Goal: Information Seeking & Learning: Learn about a topic

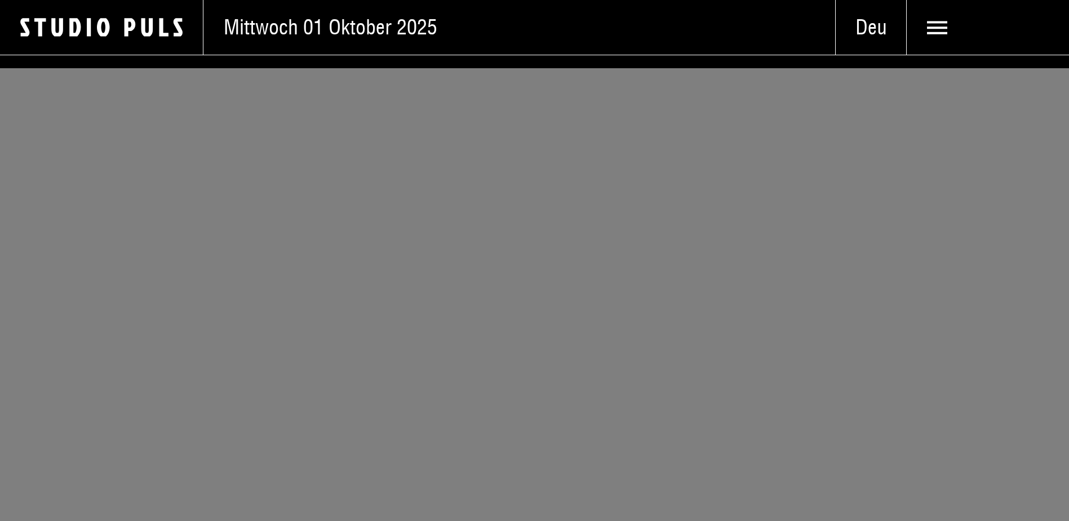
scroll to position [5928, 0]
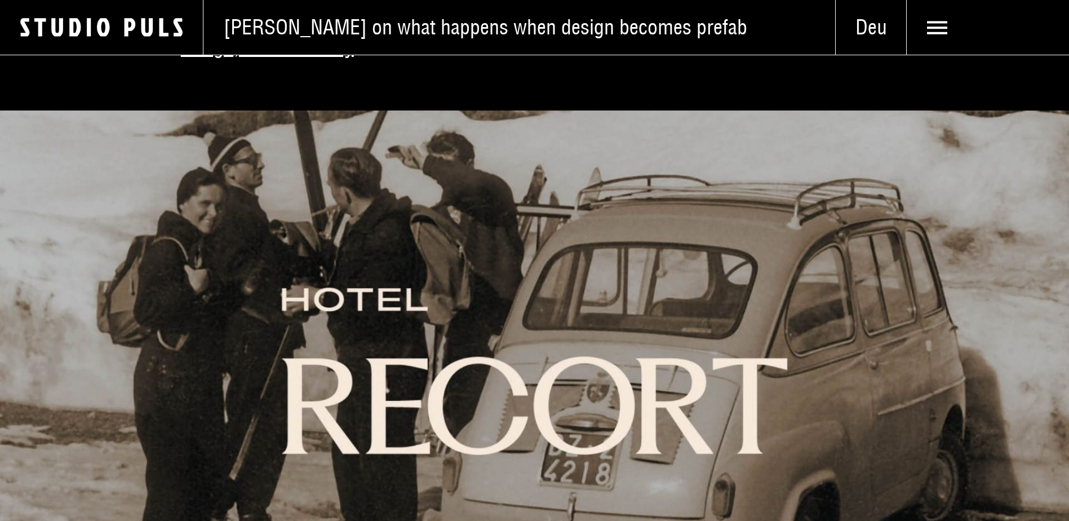
click at [490, 342] on img at bounding box center [534, 370] width 1069 height 521
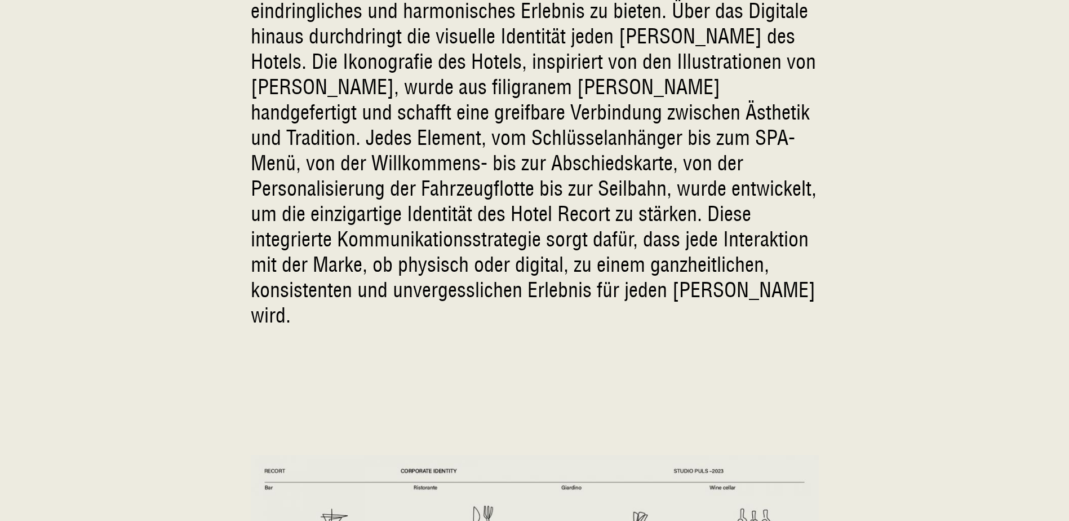
scroll to position [3758, 0]
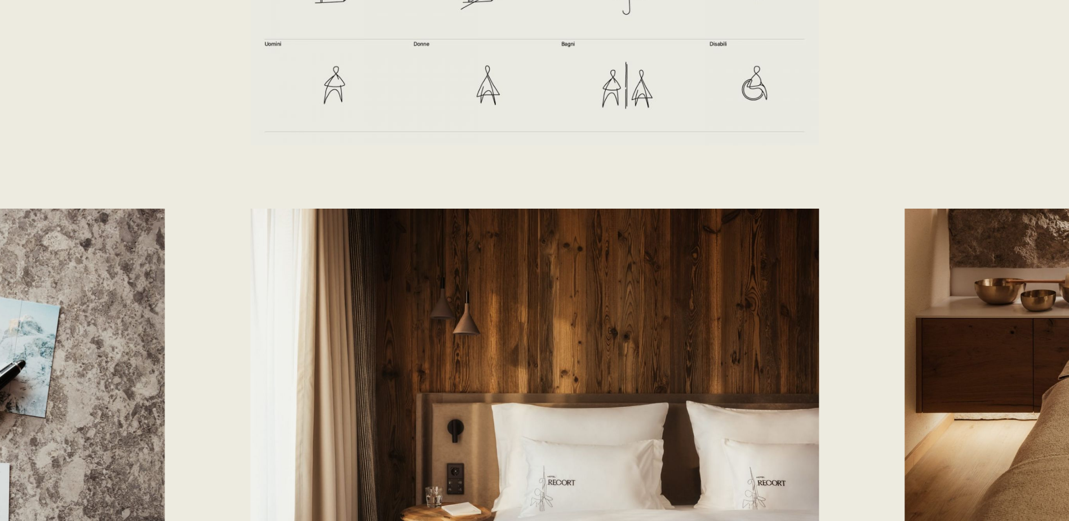
click at [195, 390] on div at bounding box center [534, 398] width 1069 height 379
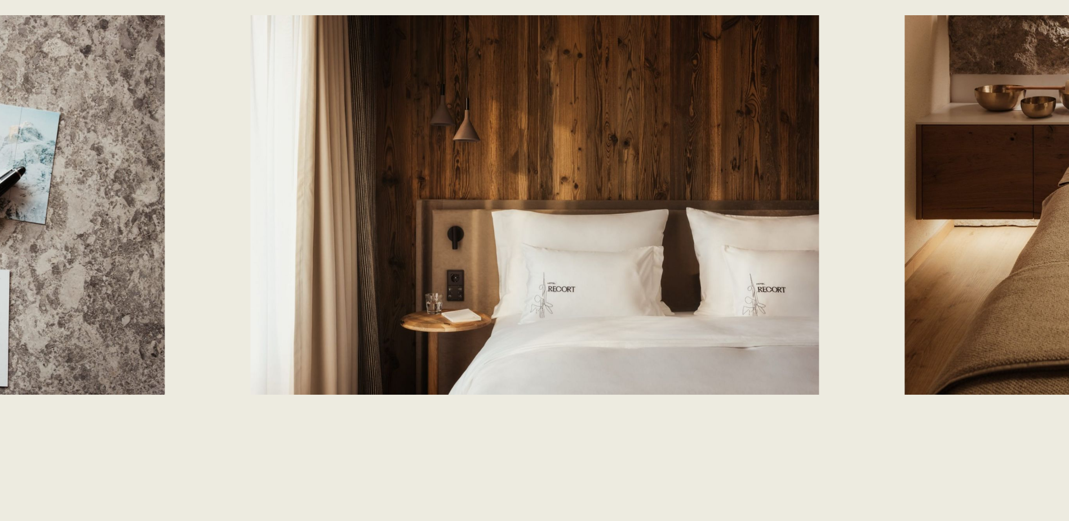
scroll to position [4058, 0]
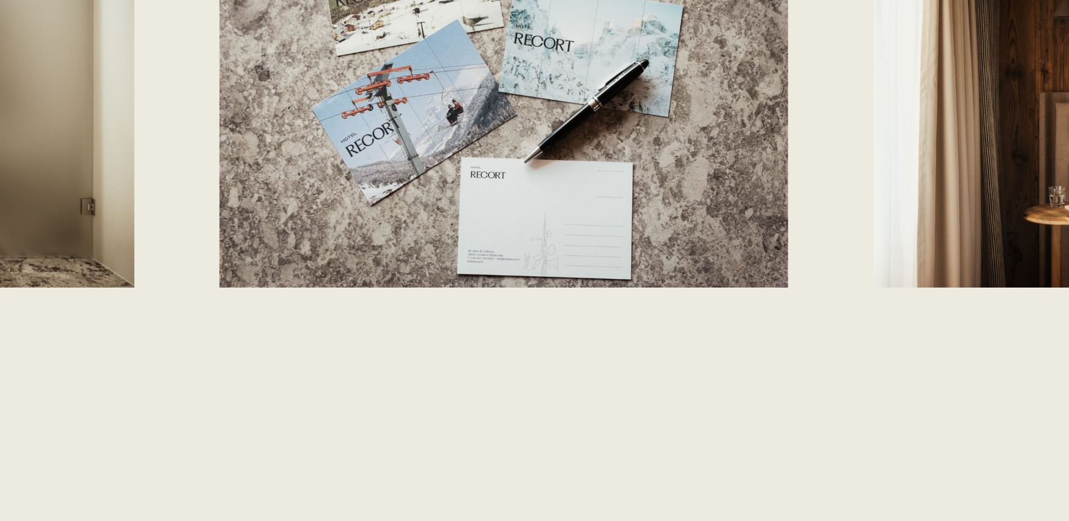
click at [977, 289] on div at bounding box center [534, 129] width 1069 height 442
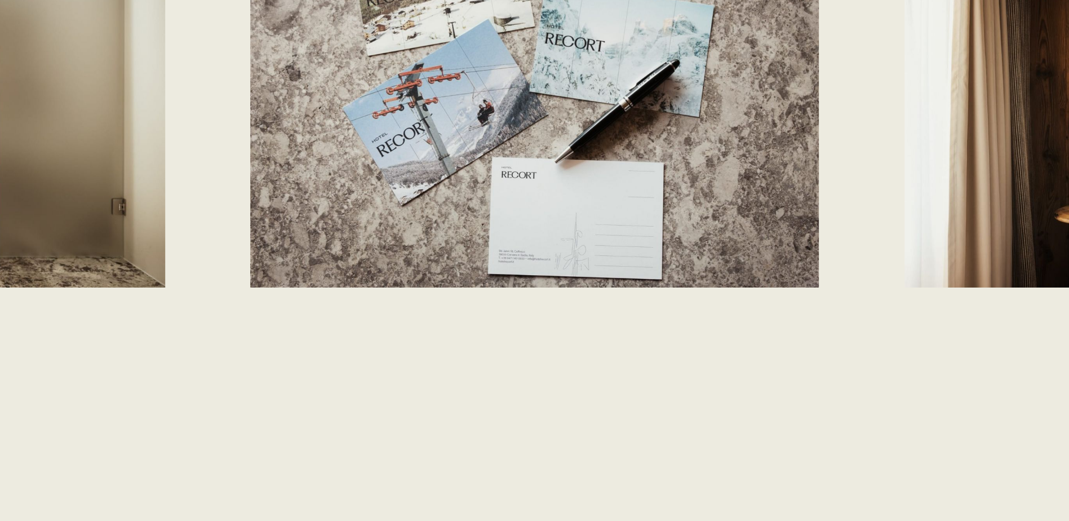
drag, startPoint x: 336, startPoint y: 431, endPoint x: 340, endPoint y: 486, distance: 55.9
click at [340, 486] on div "I h n e n g e f ä l l t , w i e w i r d i e D i n g e a n g e h e n ? D [PERSON…" at bounding box center [535, 463] width 568 height 224
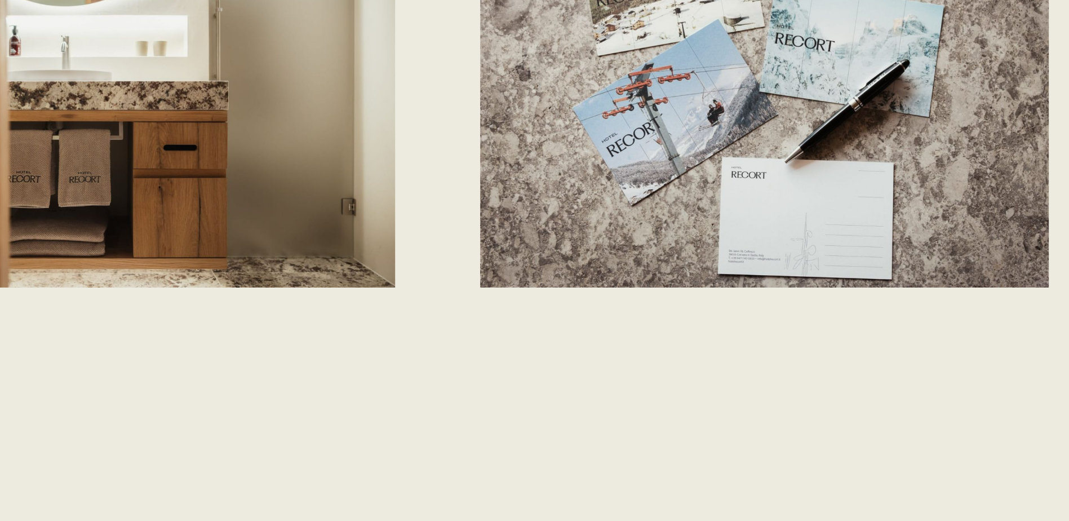
click at [902, 271] on div at bounding box center [534, 129] width 1069 height 442
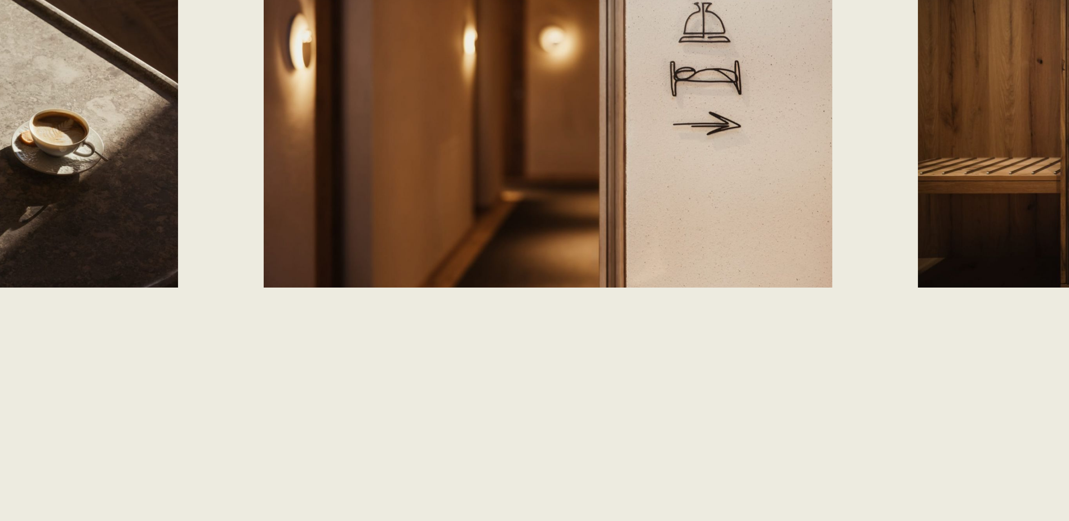
click at [909, 293] on div at bounding box center [534, 129] width 1069 height 442
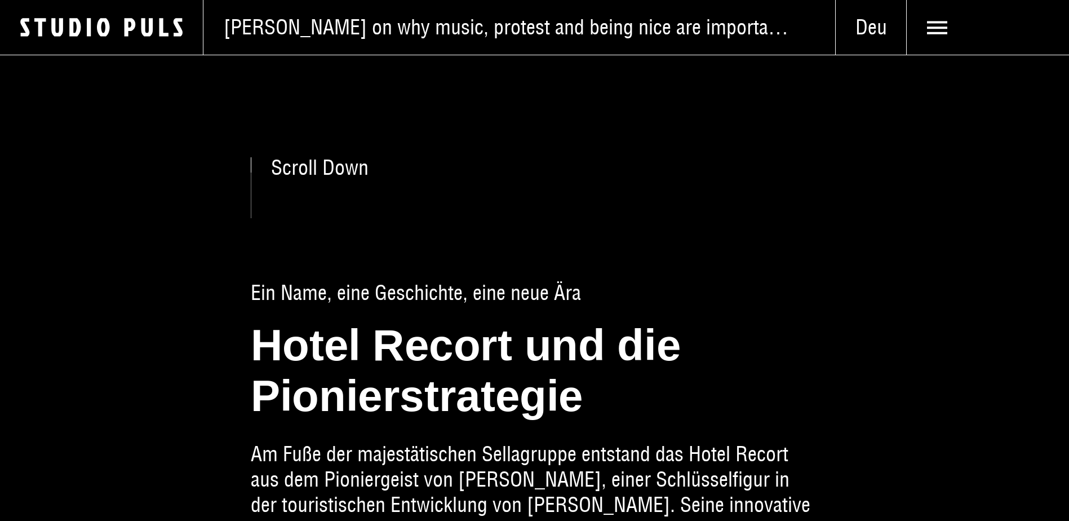
scroll to position [451, 0]
